Goal: Task Accomplishment & Management: Manage account settings

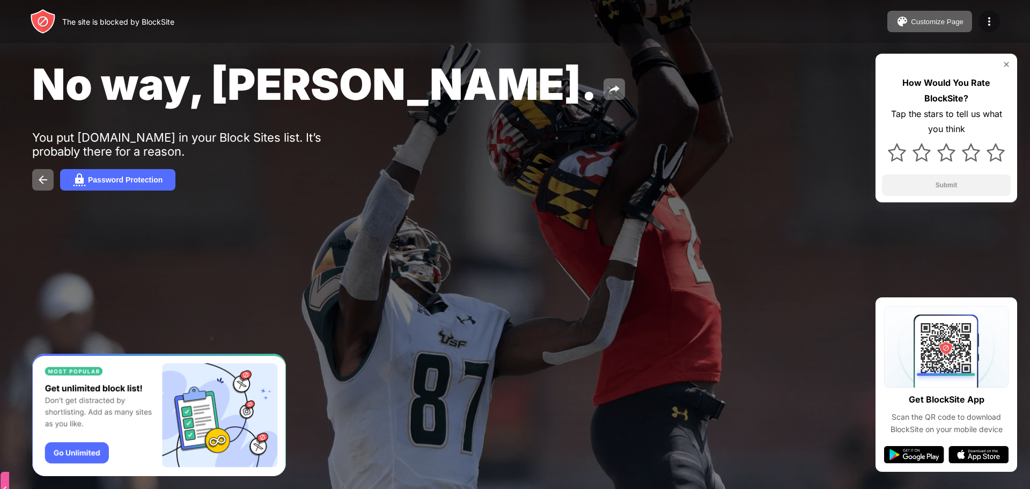
click at [994, 18] on img at bounding box center [988, 21] width 13 height 13
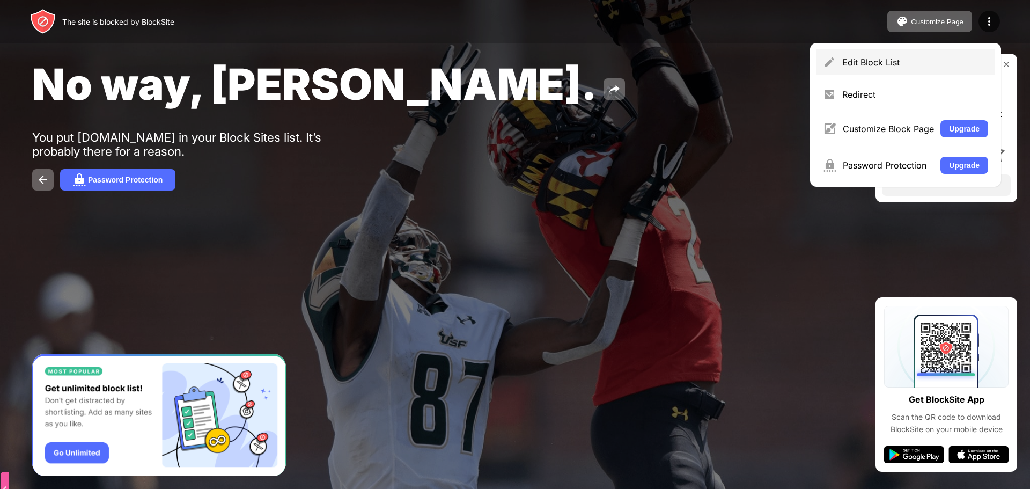
click at [912, 68] on div "Edit Block List" at bounding box center [905, 62] width 178 height 26
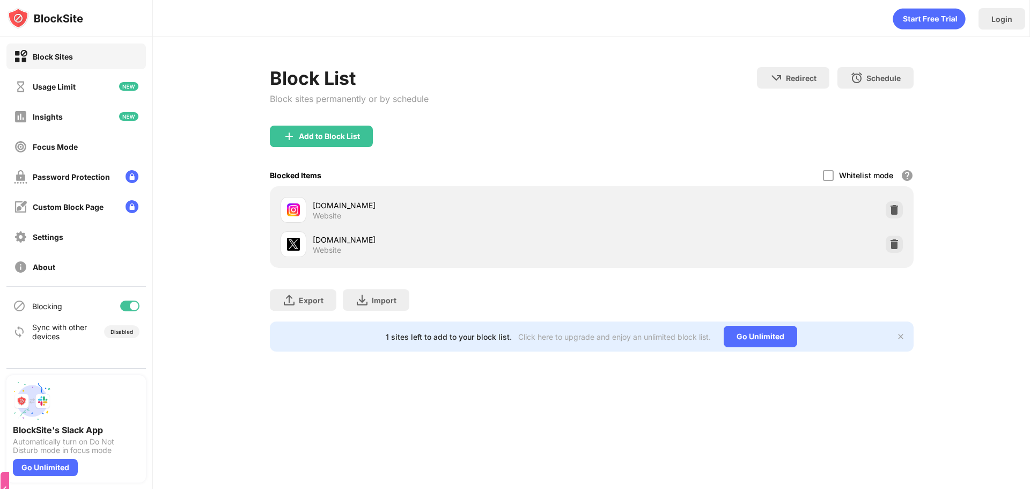
click at [139, 310] on div "Blocking" at bounding box center [75, 306] width 139 height 26
click at [133, 308] on div at bounding box center [134, 305] width 9 height 9
click at [125, 305] on div at bounding box center [125, 305] width 9 height 9
